Goal: Navigation & Orientation: Find specific page/section

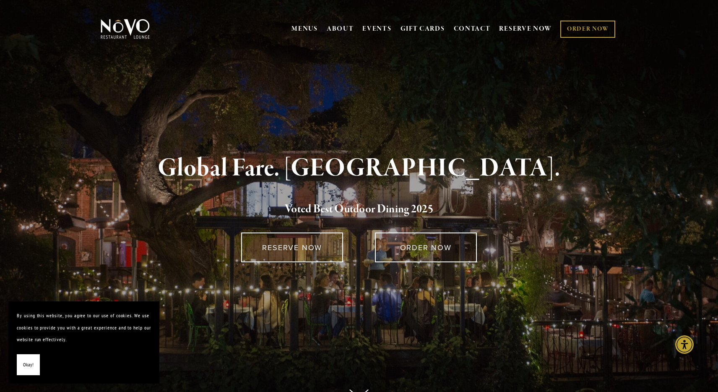
click at [27, 365] on span "Okay!" at bounding box center [28, 365] width 10 height 12
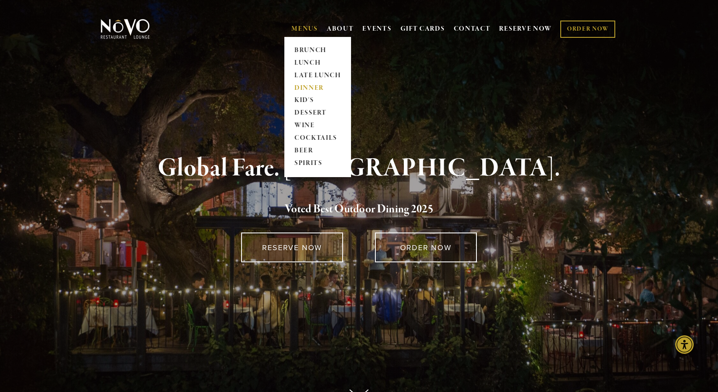
click at [309, 87] on link "DINNER" at bounding box center [318, 88] width 52 height 13
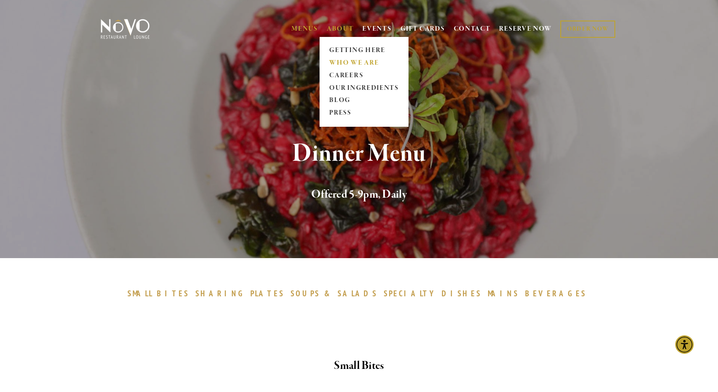
click at [337, 60] on link "WHO WE ARE" at bounding box center [364, 63] width 75 height 13
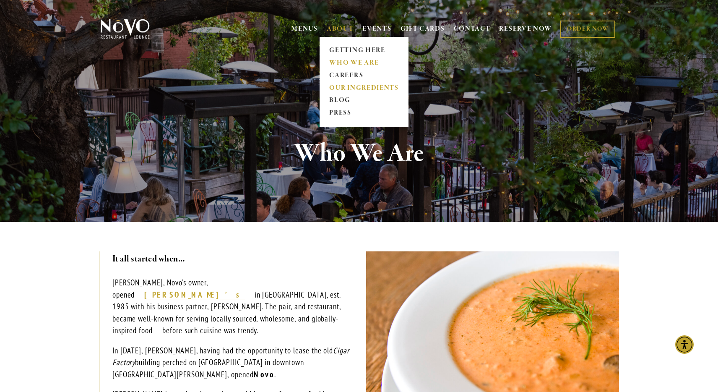
click at [344, 86] on link "OUR INGREDIENTS" at bounding box center [364, 88] width 75 height 13
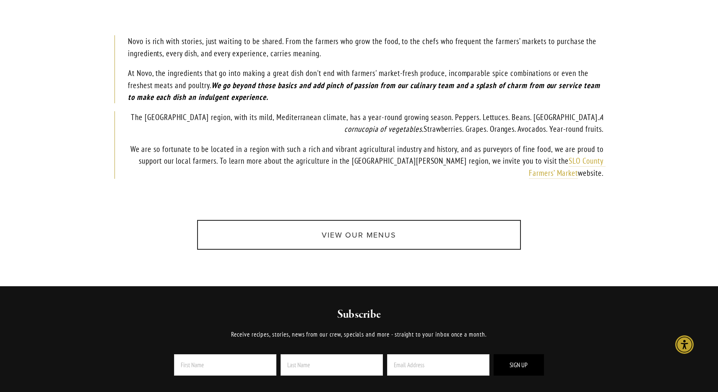
scroll to position [471, 0]
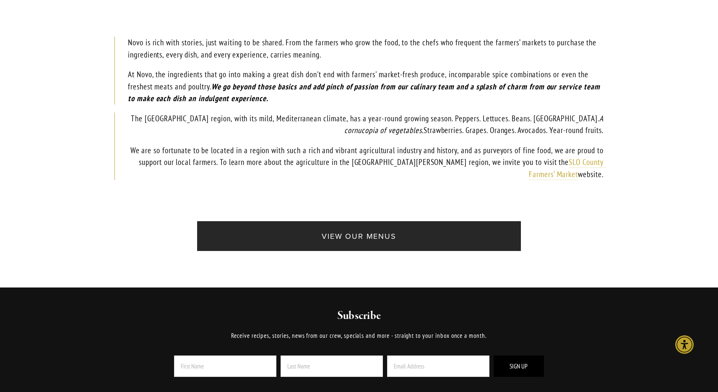
click at [351, 232] on link "View Our Menus" at bounding box center [359, 236] width 324 height 30
